Goal: Task Accomplishment & Management: Manage account settings

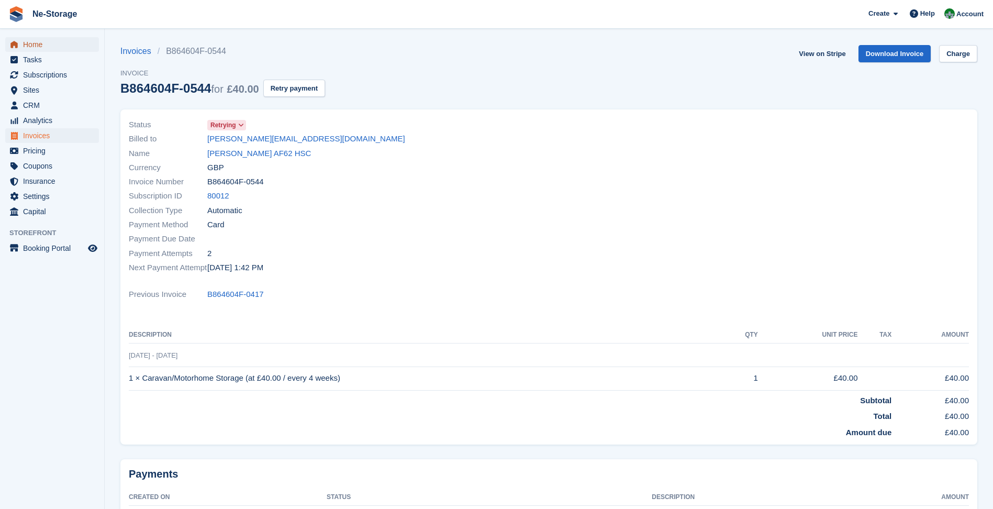
click at [57, 50] on span "Home" at bounding box center [54, 44] width 63 height 15
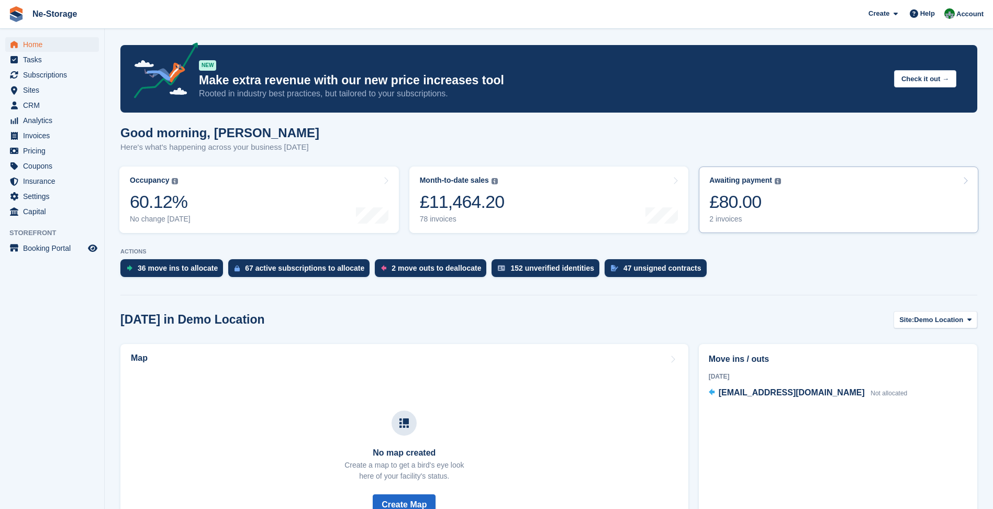
click at [779, 206] on div "£80.00" at bounding box center [746, 201] width 72 height 21
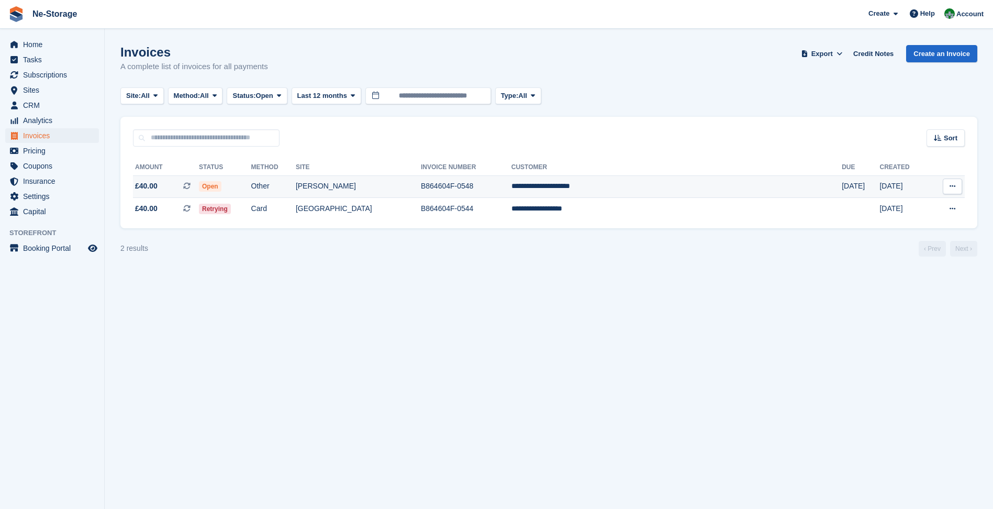
click at [512, 183] on td "B864604F-0548" at bounding box center [466, 186] width 91 height 23
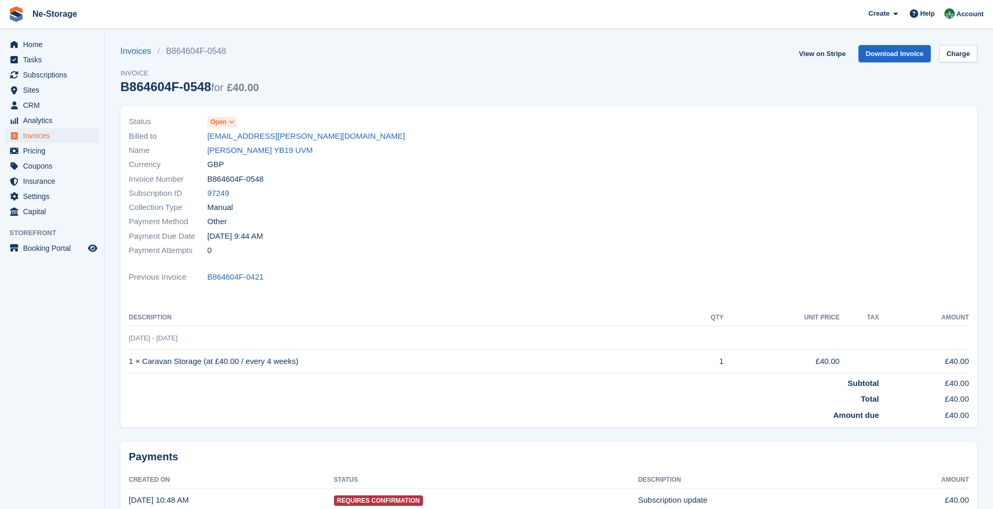
click at [250, 146] on link "Debbie Morgan YB19 UVM" at bounding box center [259, 151] width 105 height 12
click at [951, 50] on link "Charge" at bounding box center [959, 53] width 38 height 17
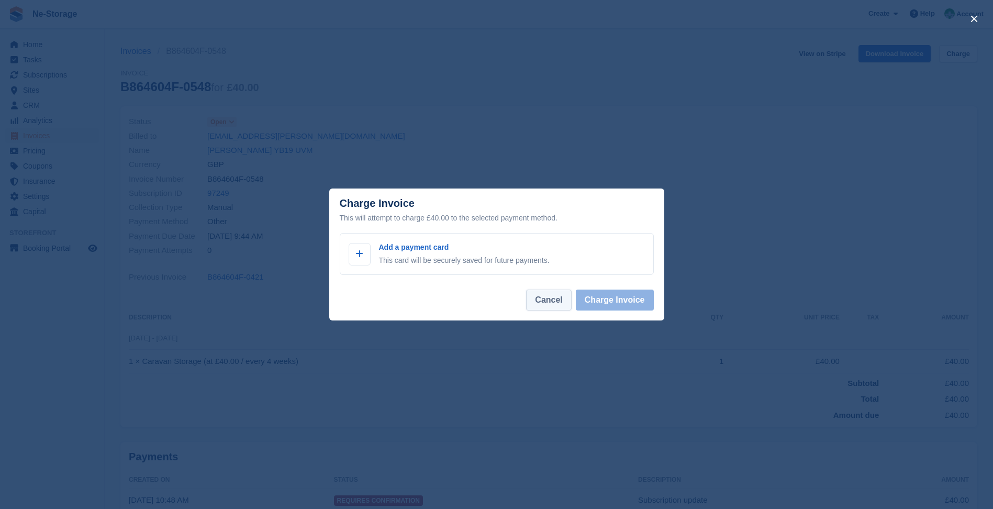
click at [567, 294] on button "Cancel" at bounding box center [548, 300] width 45 height 21
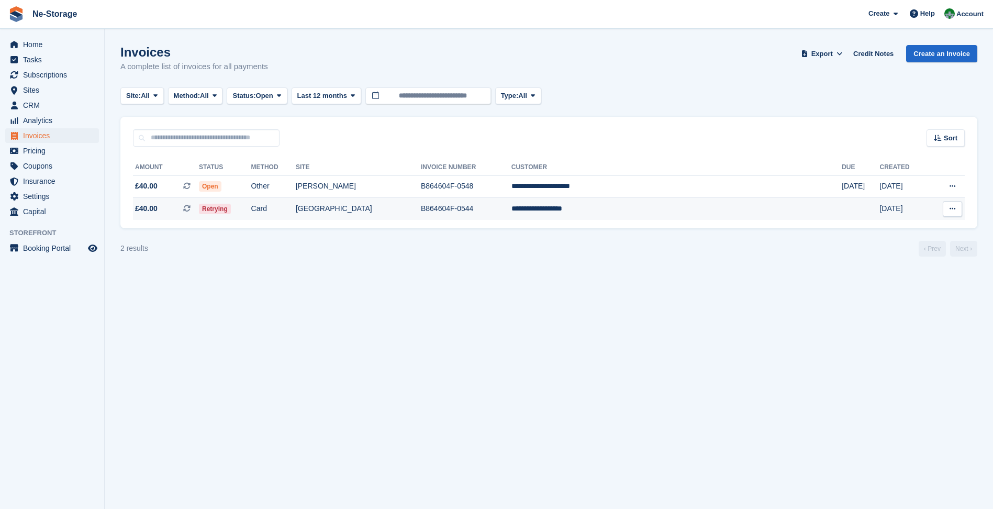
click at [416, 215] on td "[GEOGRAPHIC_DATA]" at bounding box center [358, 209] width 125 height 22
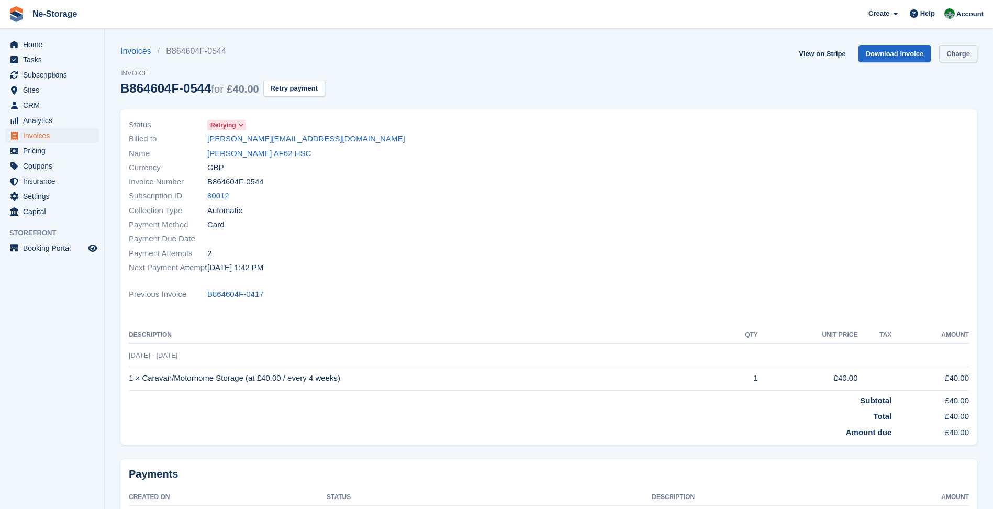
click at [940, 55] on div "View on Stripe Download Invoice Charge" at bounding box center [886, 55] width 183 height 21
click at [944, 53] on link "Charge" at bounding box center [959, 53] width 38 height 17
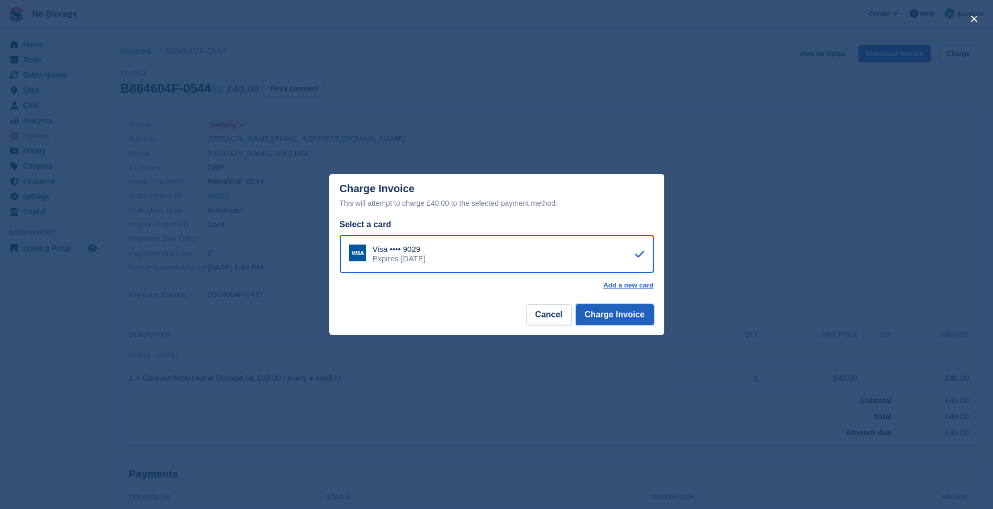
click at [613, 320] on button "Charge Invoice" at bounding box center [615, 314] width 78 height 21
